Goal: Navigation & Orientation: Find specific page/section

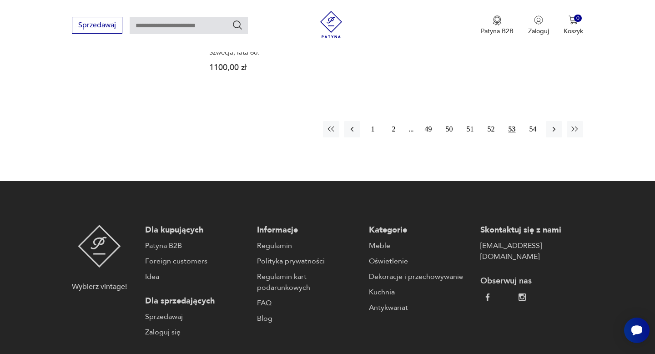
scroll to position [1409, 0]
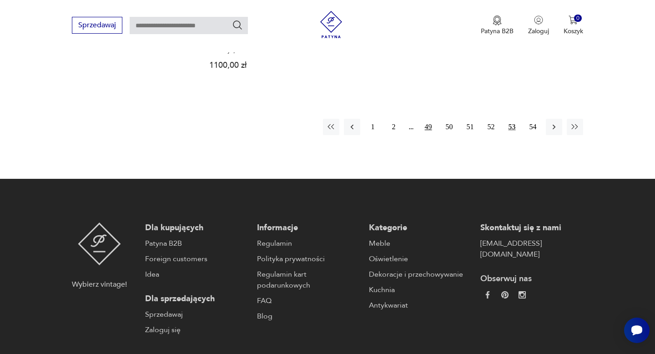
click at [432, 119] on button "49" at bounding box center [429, 127] width 16 height 16
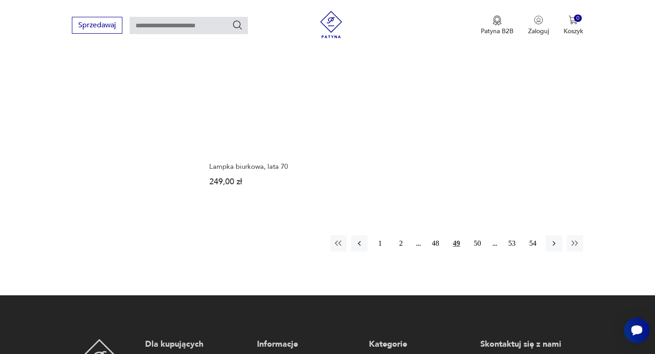
scroll to position [1328, 0]
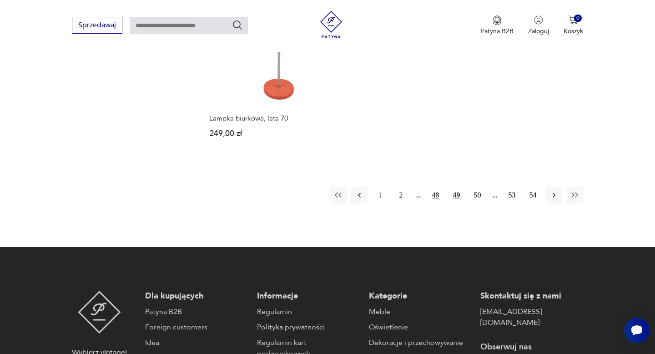
click at [434, 188] on button "48" at bounding box center [436, 195] width 16 height 16
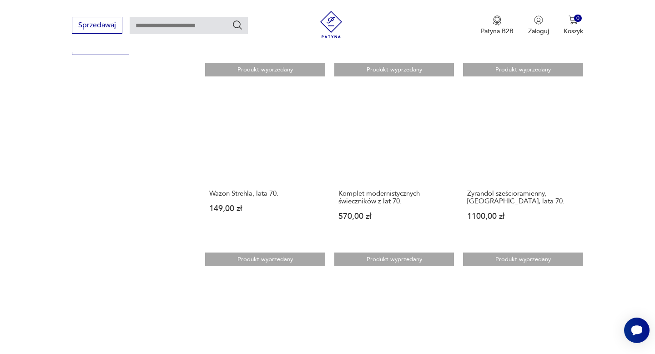
scroll to position [1165, 0]
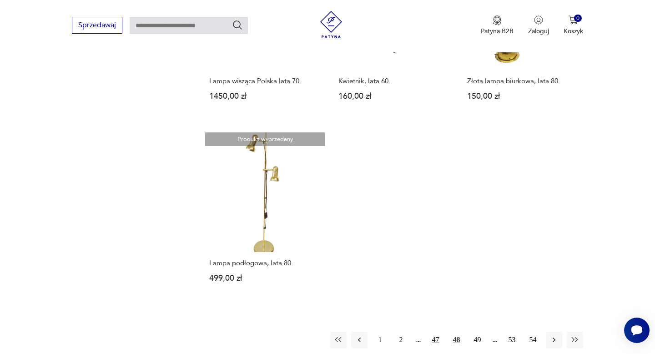
click at [431, 332] on button "47" at bounding box center [436, 340] width 16 height 16
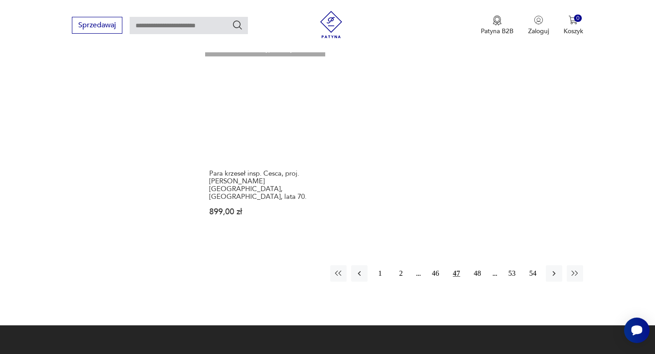
scroll to position [1277, 0]
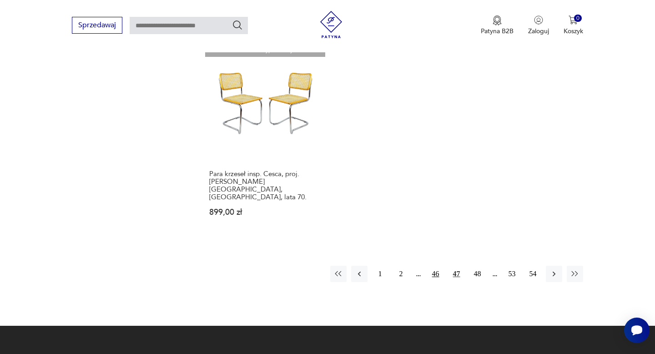
click at [430, 266] on button "46" at bounding box center [436, 274] width 16 height 16
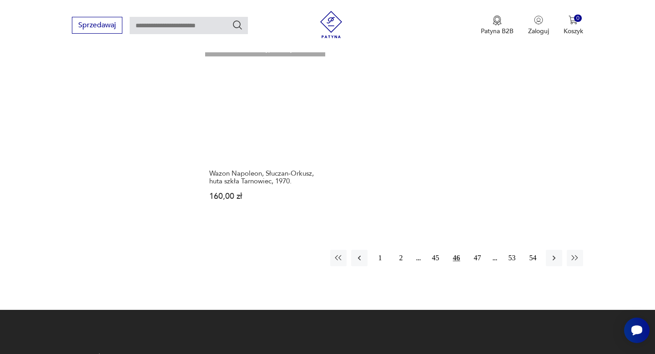
scroll to position [1383, 0]
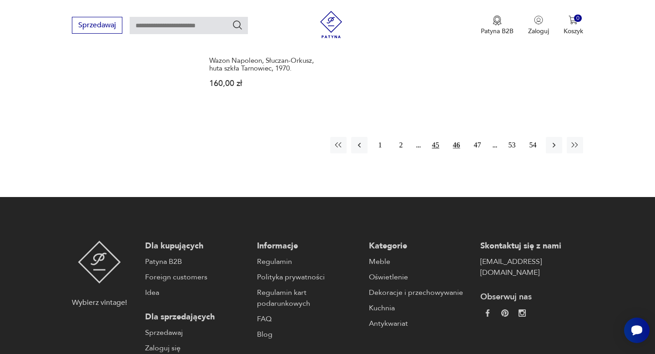
click at [432, 137] on button "45" at bounding box center [436, 145] width 16 height 16
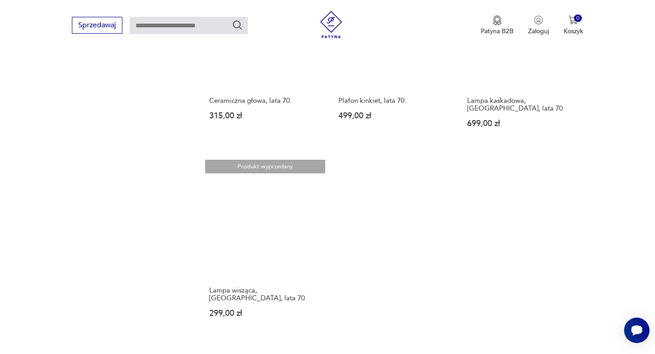
scroll to position [1177, 0]
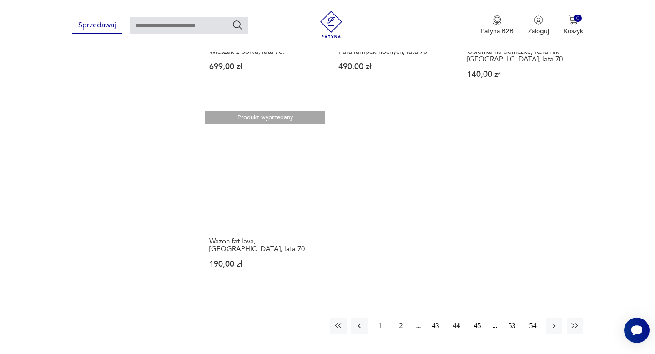
scroll to position [1259, 0]
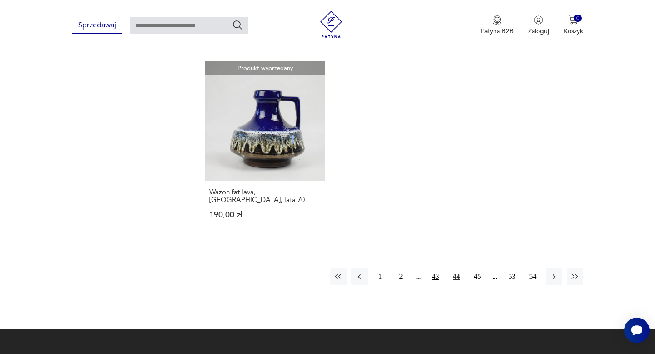
click at [437, 269] on button "43" at bounding box center [436, 277] width 16 height 16
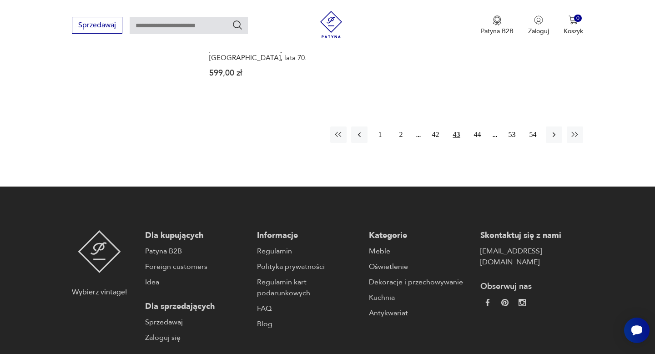
scroll to position [1436, 0]
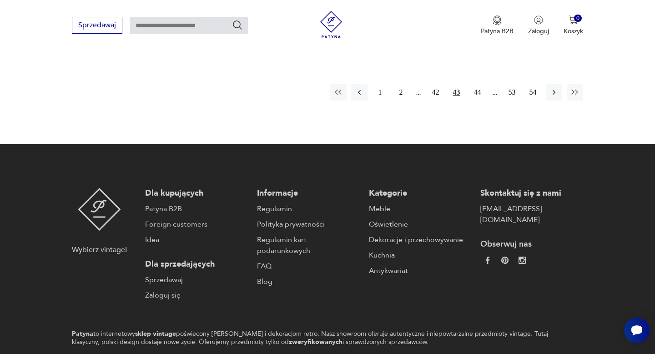
click at [418, 84] on div "1 2 42 43 44 53 54" at bounding box center [456, 92] width 253 height 16
click at [403, 84] on button "2" at bounding box center [401, 92] width 16 height 16
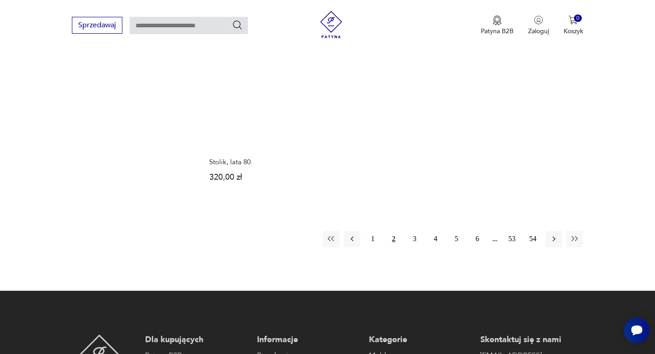
scroll to position [1264, 0]
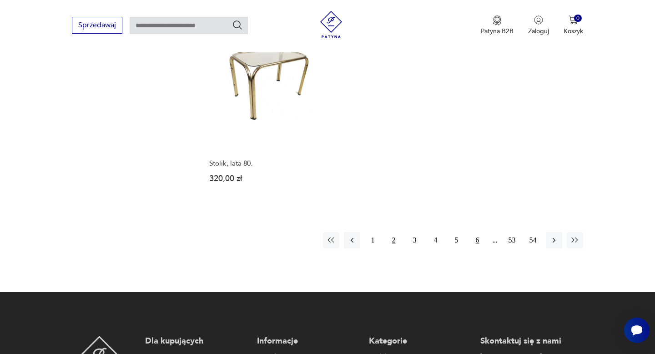
click at [475, 232] on button "6" at bounding box center [478, 240] width 16 height 16
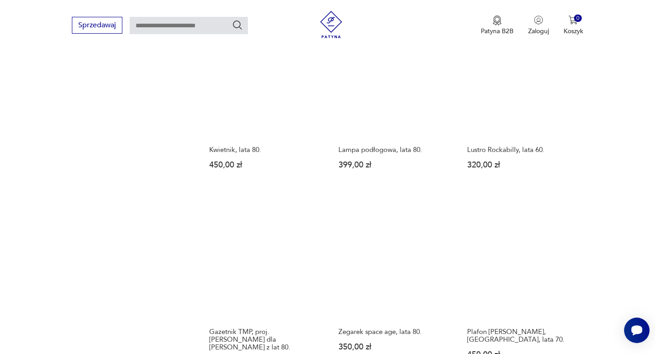
scroll to position [1188, 0]
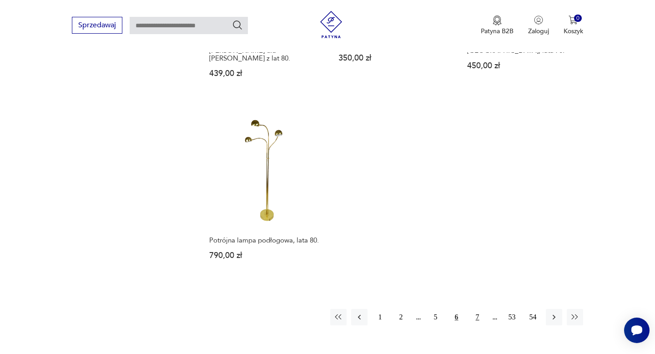
click at [481, 309] on button "7" at bounding box center [478, 317] width 16 height 16
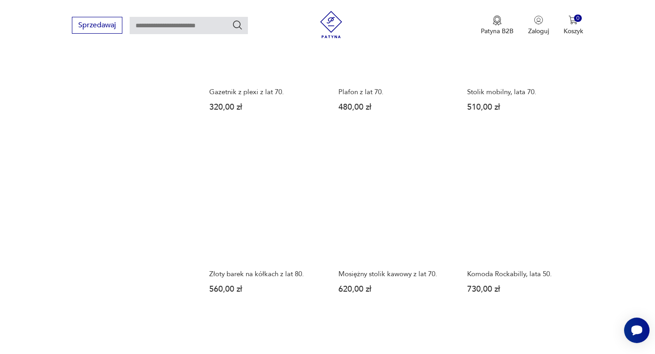
scroll to position [1162, 0]
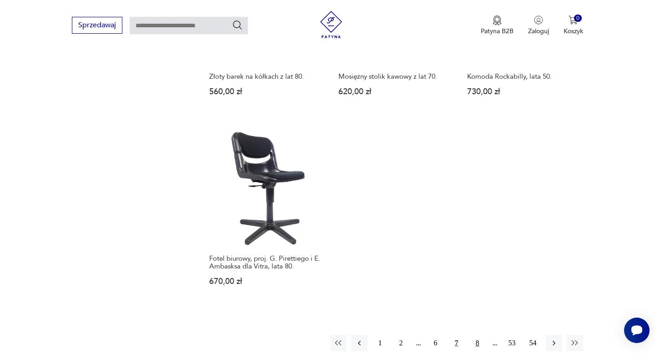
click at [478, 335] on button "8" at bounding box center [478, 343] width 16 height 16
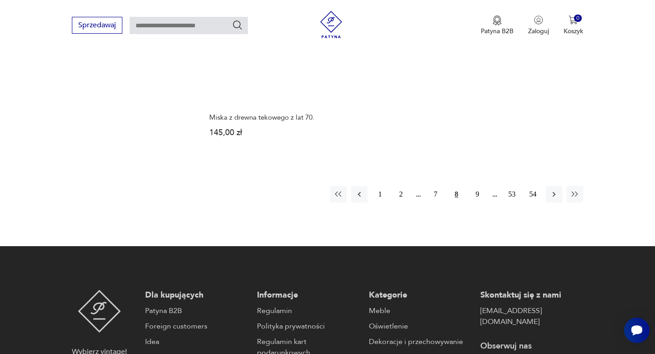
scroll to position [1318, 0]
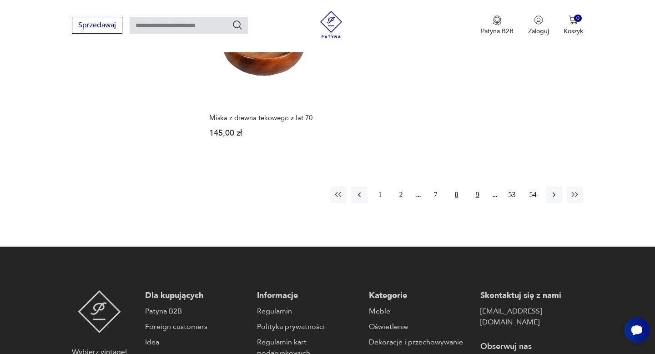
click at [479, 202] on button "9" at bounding box center [478, 195] width 16 height 16
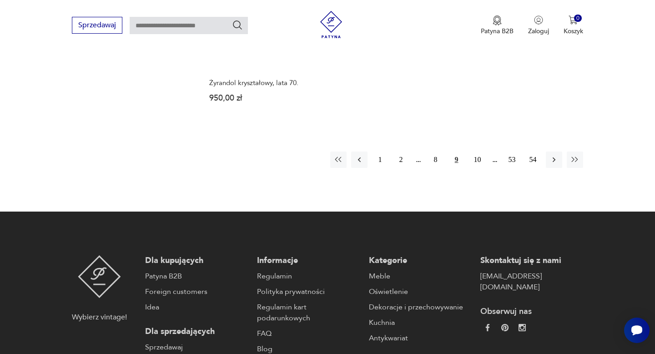
scroll to position [1330, 0]
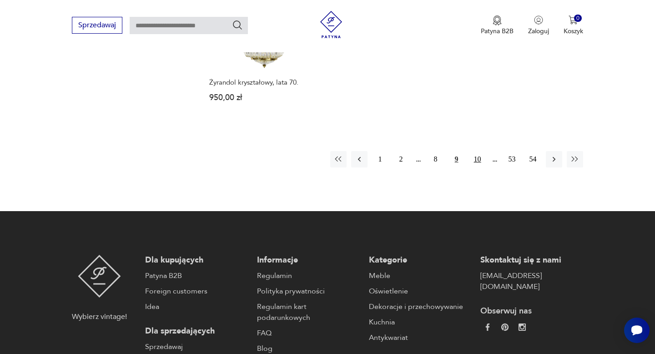
click at [477, 164] on button "10" at bounding box center [478, 159] width 16 height 16
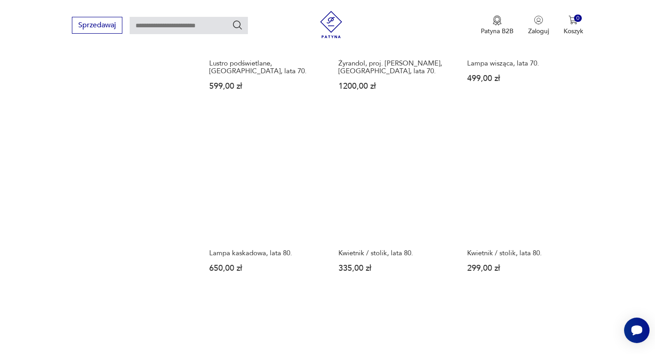
scroll to position [1330, 0]
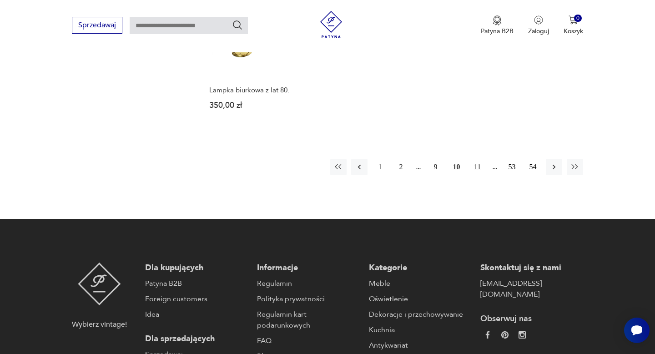
click at [480, 168] on button "11" at bounding box center [478, 167] width 16 height 16
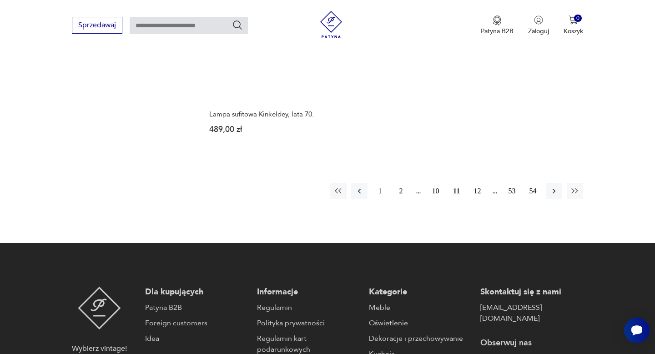
scroll to position [1313, 0]
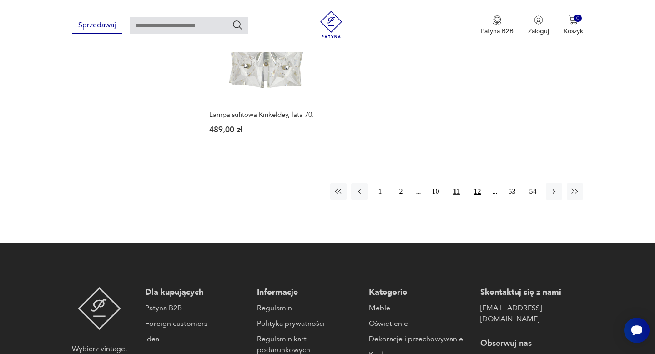
click at [476, 183] on button "12" at bounding box center [478, 191] width 16 height 16
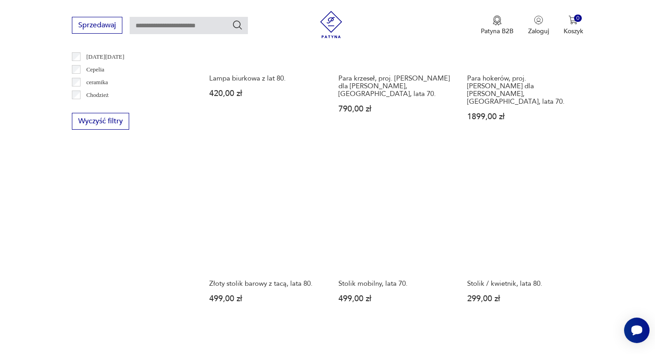
scroll to position [1183, 0]
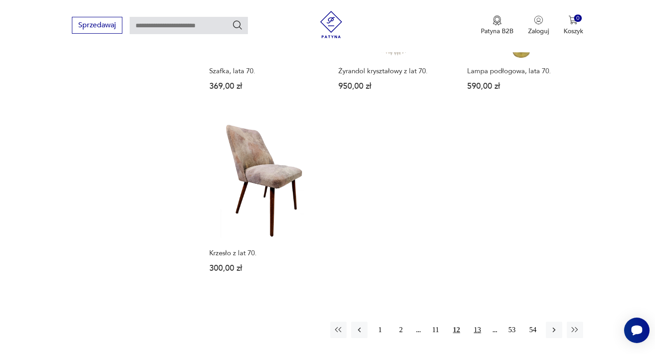
click at [473, 322] on button "13" at bounding box center [478, 330] width 16 height 16
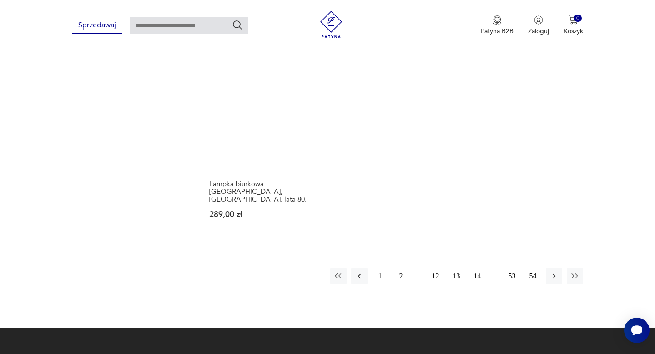
scroll to position [1251, 0]
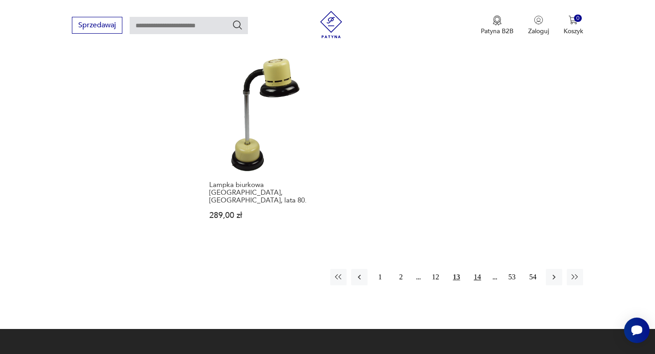
click at [481, 269] on button "14" at bounding box center [478, 277] width 16 height 16
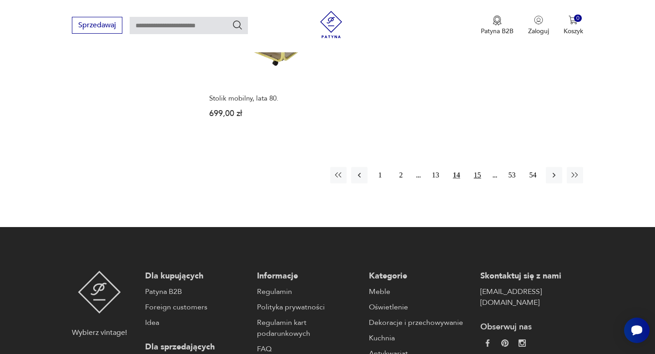
click at [482, 167] on button "15" at bounding box center [478, 175] width 16 height 16
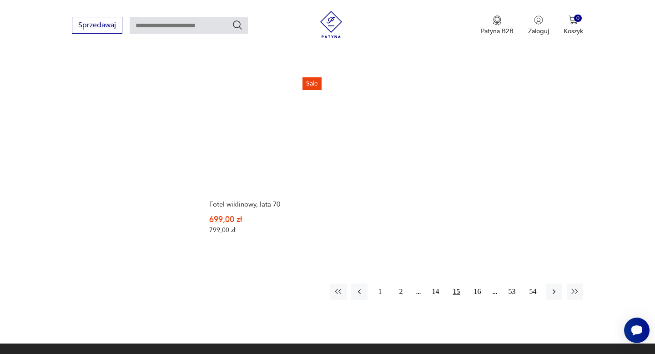
scroll to position [1219, 0]
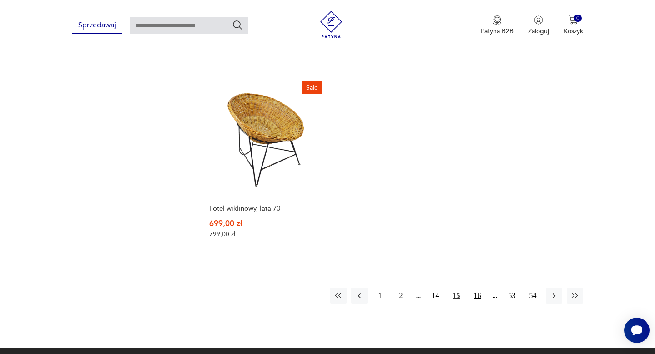
click at [474, 288] on button "16" at bounding box center [478, 296] width 16 height 16
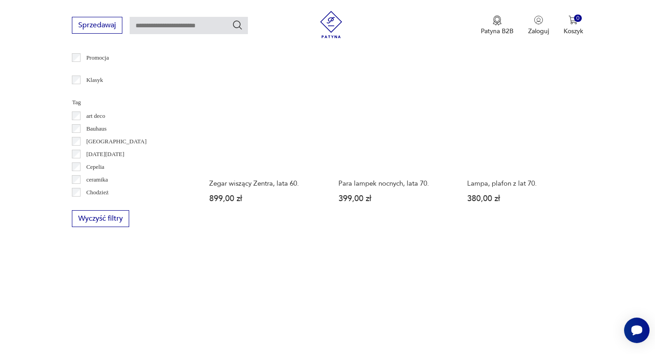
scroll to position [501, 0]
